Goal: Task Accomplishment & Management: Complete application form

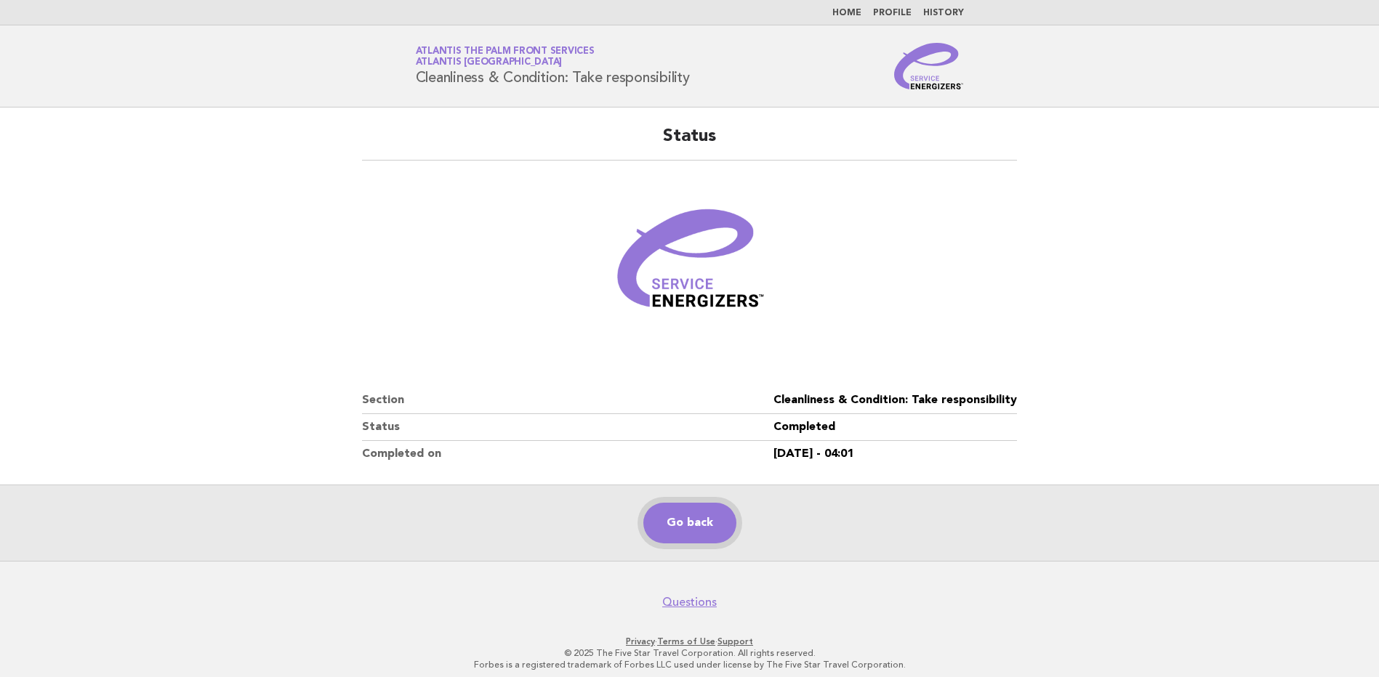
drag, startPoint x: 0, startPoint y: 0, endPoint x: 701, endPoint y: 504, distance: 863.8
click at [686, 514] on link "Go back" at bounding box center [689, 523] width 93 height 41
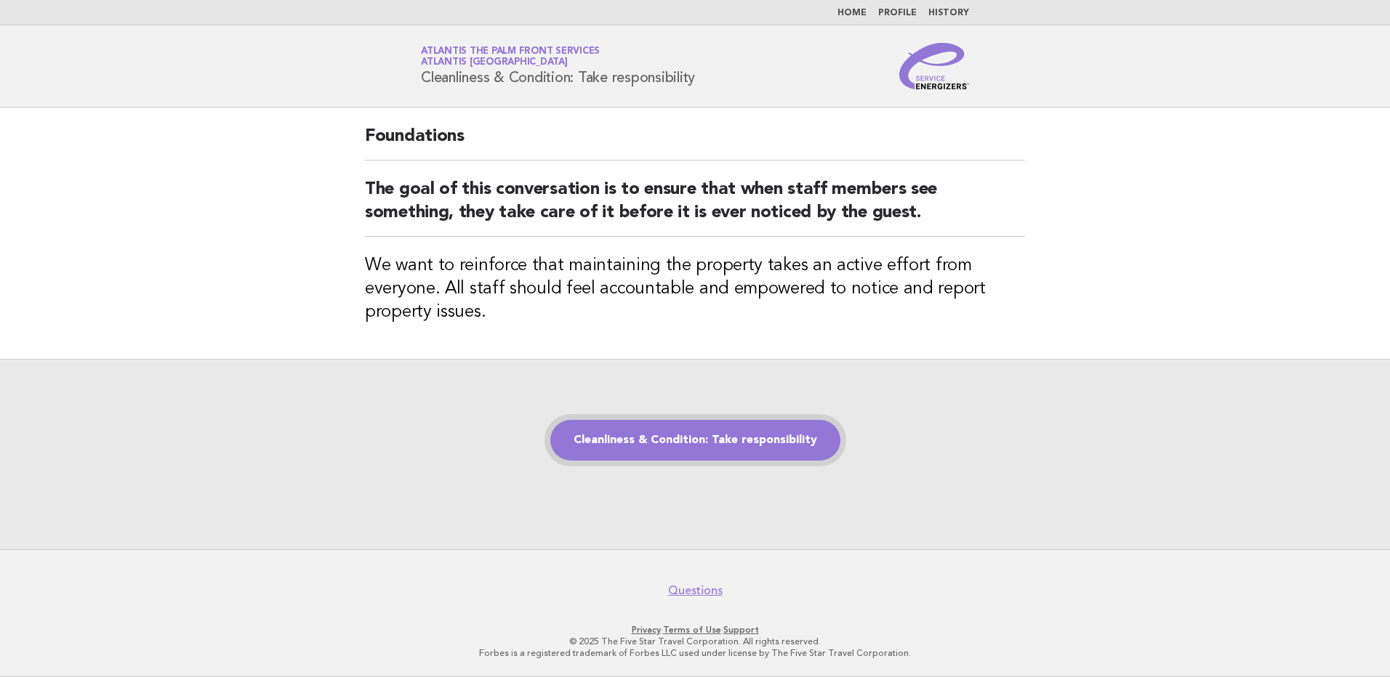
click at [713, 453] on link "Cleanliness & Condition: Take responsibility" at bounding box center [695, 440] width 290 height 41
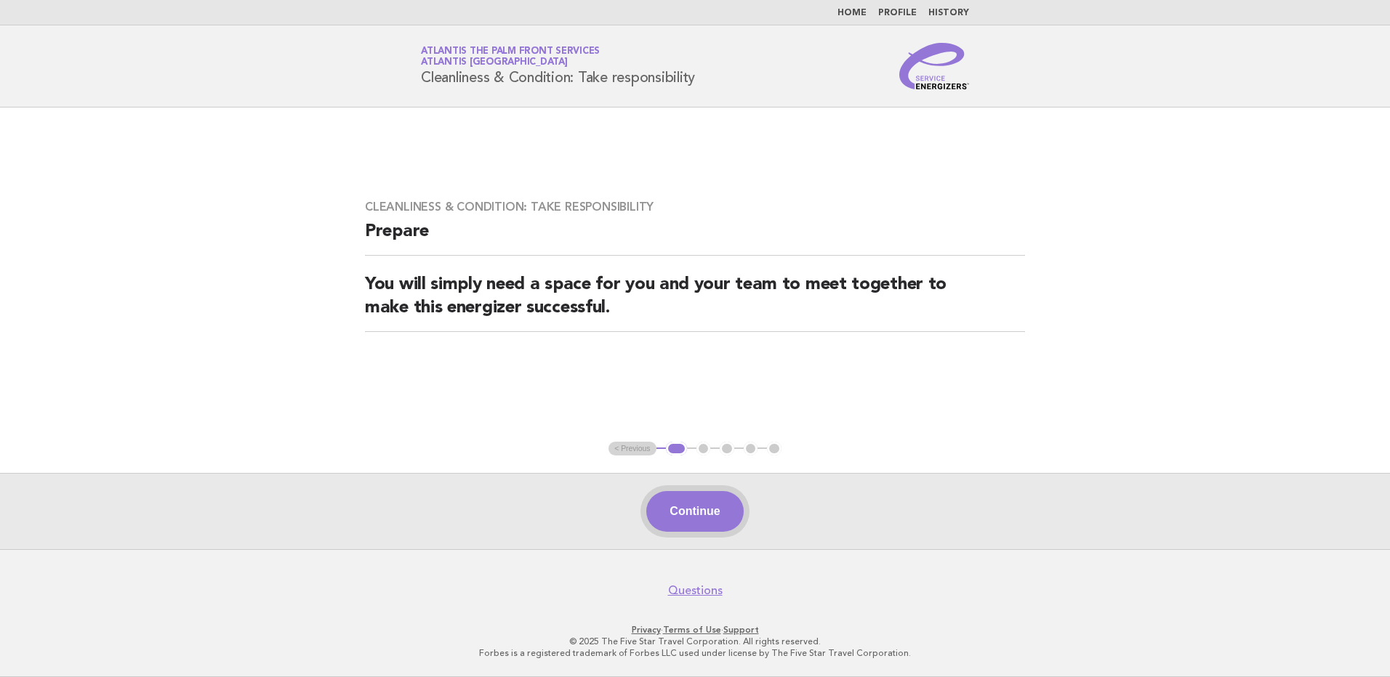
click at [698, 522] on button "Continue" at bounding box center [694, 511] width 97 height 41
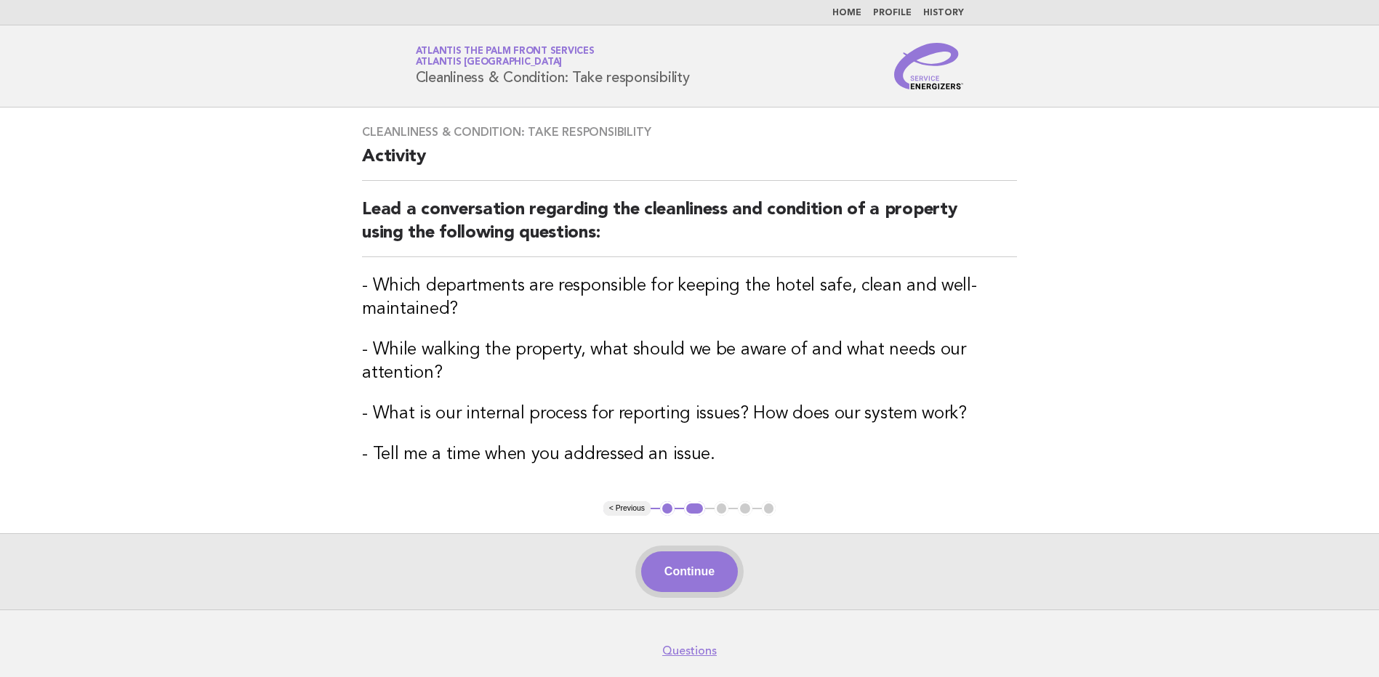
click at [689, 576] on button "Continue" at bounding box center [689, 572] width 97 height 41
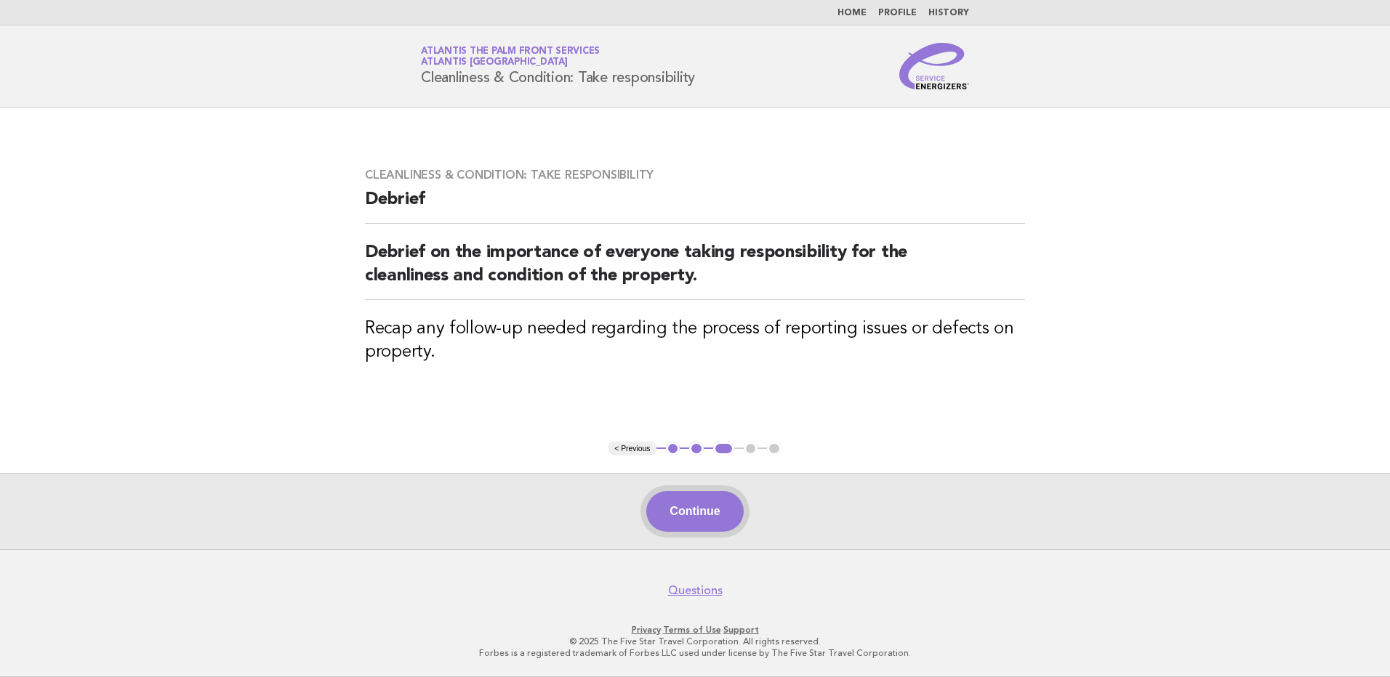
click at [698, 516] on button "Continue" at bounding box center [694, 511] width 97 height 41
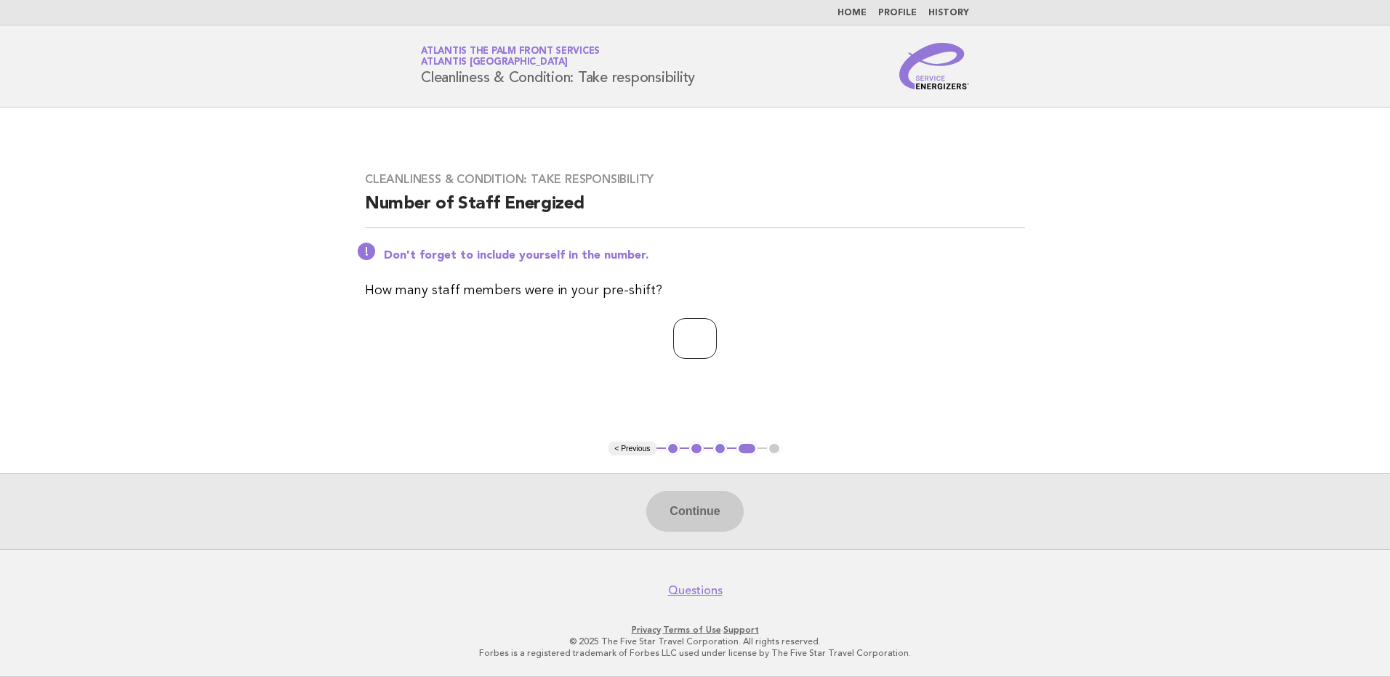
click at [673, 335] on input "number" at bounding box center [695, 338] width 44 height 41
type input "*"
click at [703, 525] on button "Continue" at bounding box center [694, 511] width 97 height 41
